Goal: Transaction & Acquisition: Purchase product/service

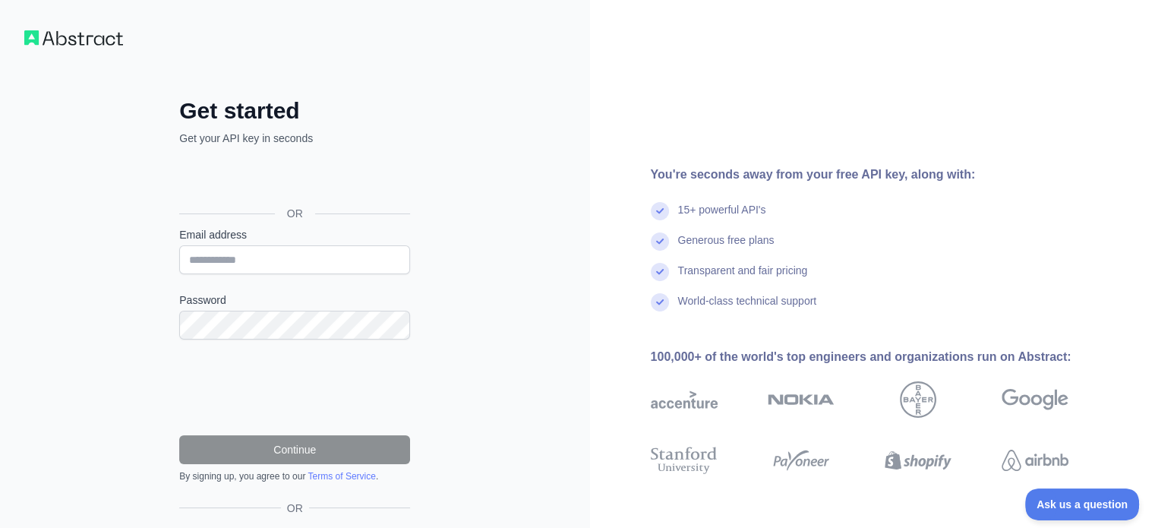
scroll to position [93, 0]
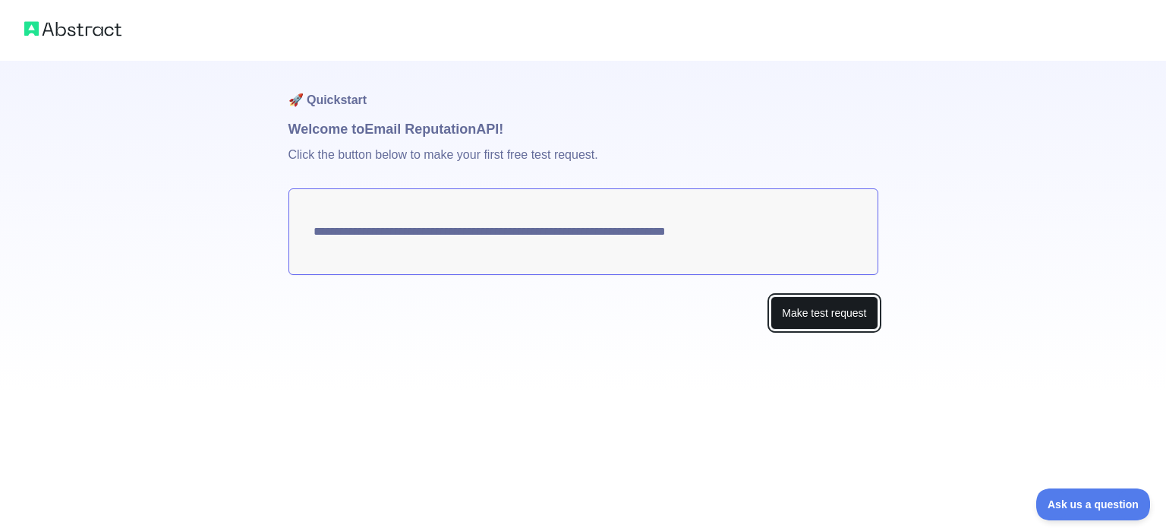
click at [792, 309] on button "Make test request" at bounding box center [824, 313] width 107 height 34
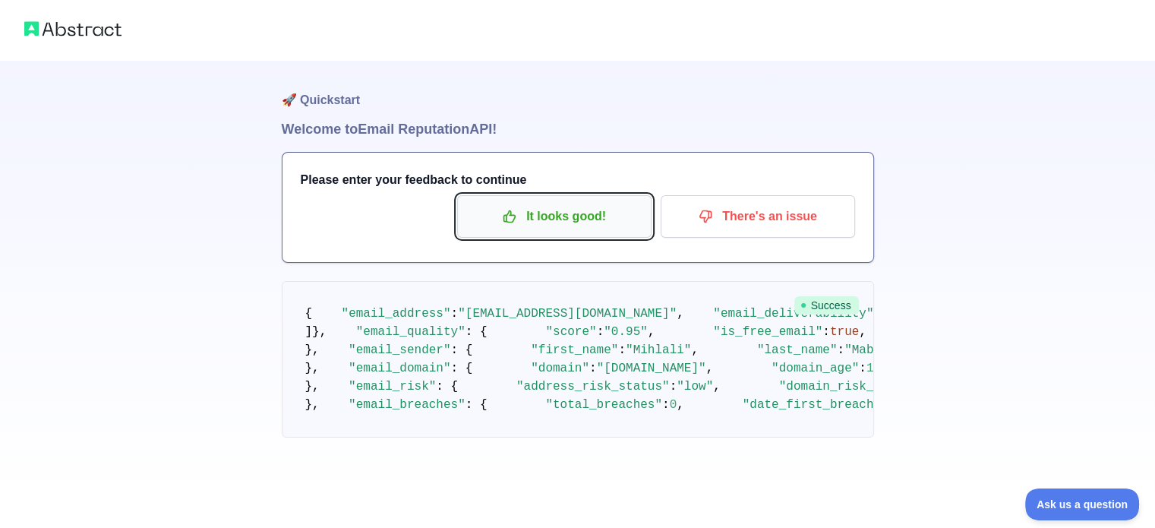
click at [604, 222] on p "It looks good!" at bounding box center [555, 217] width 172 height 26
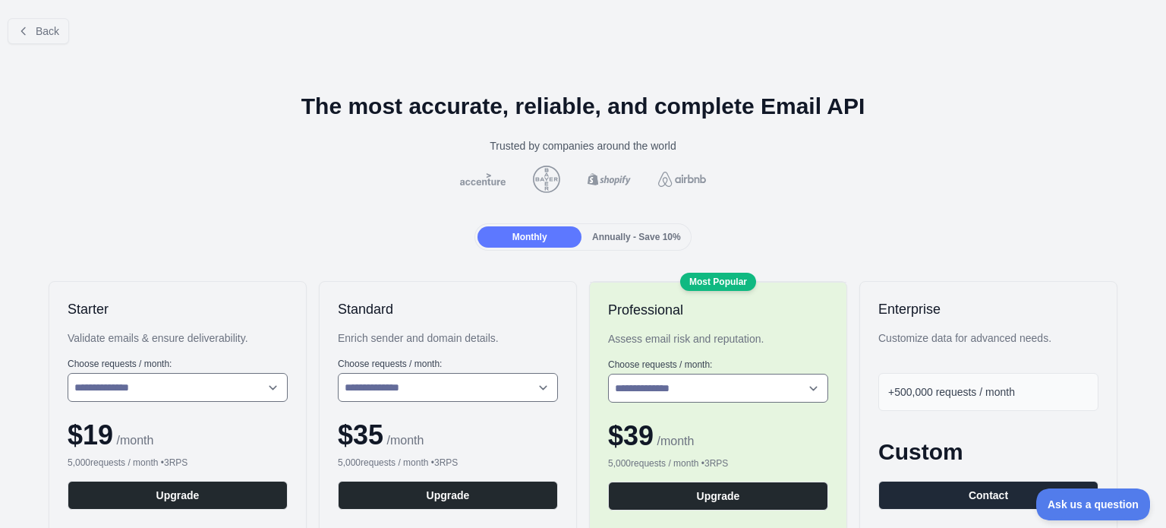
click at [598, 236] on span "Annually - Save 10%" at bounding box center [636, 237] width 89 height 11
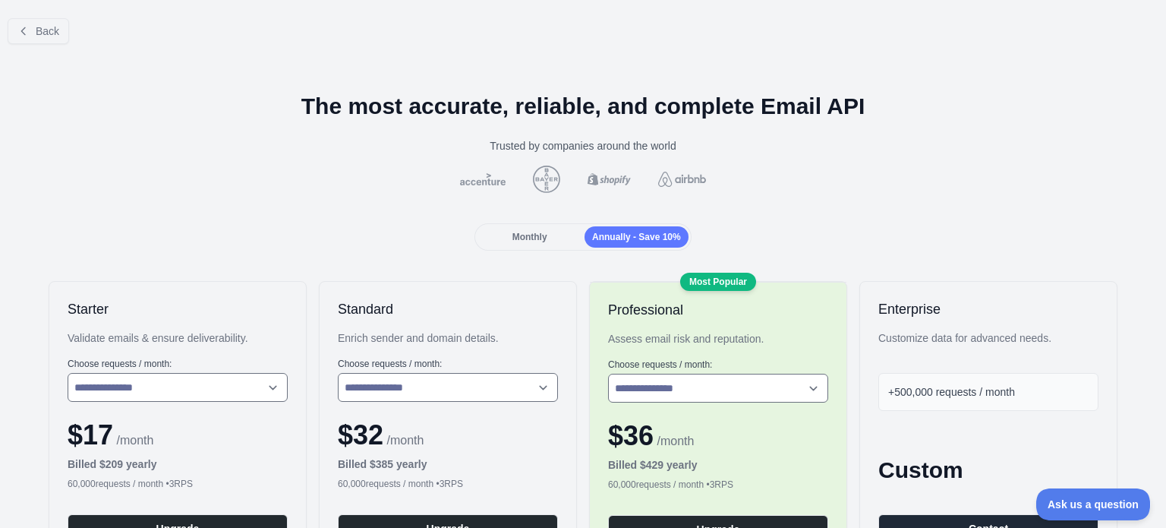
click at [544, 241] on div "Monthly" at bounding box center [530, 236] width 104 height 21
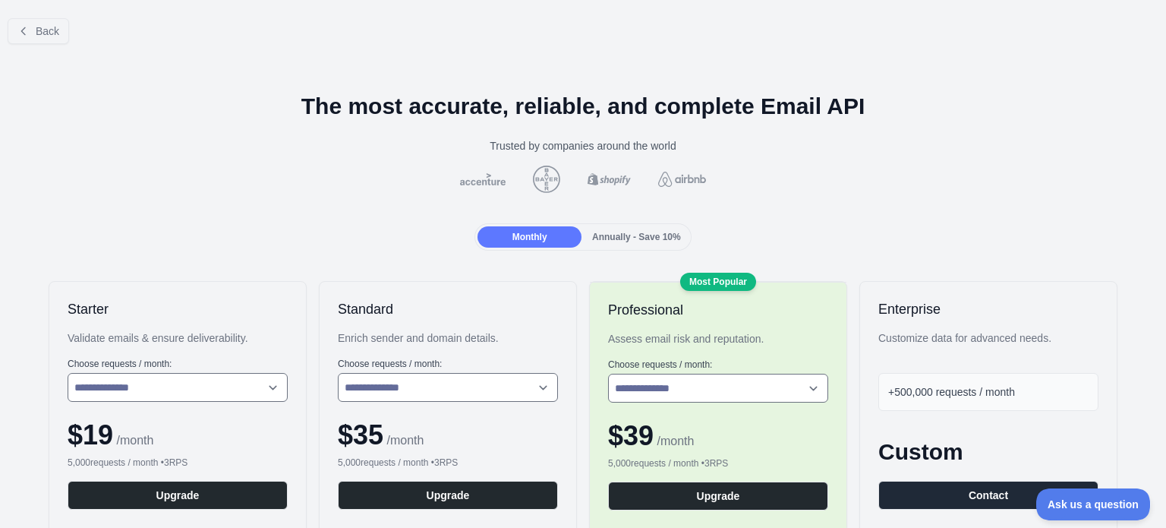
click at [615, 246] on div "Annually - Save 10%" at bounding box center [637, 236] width 104 height 21
